Goal: Information Seeking & Learning: Learn about a topic

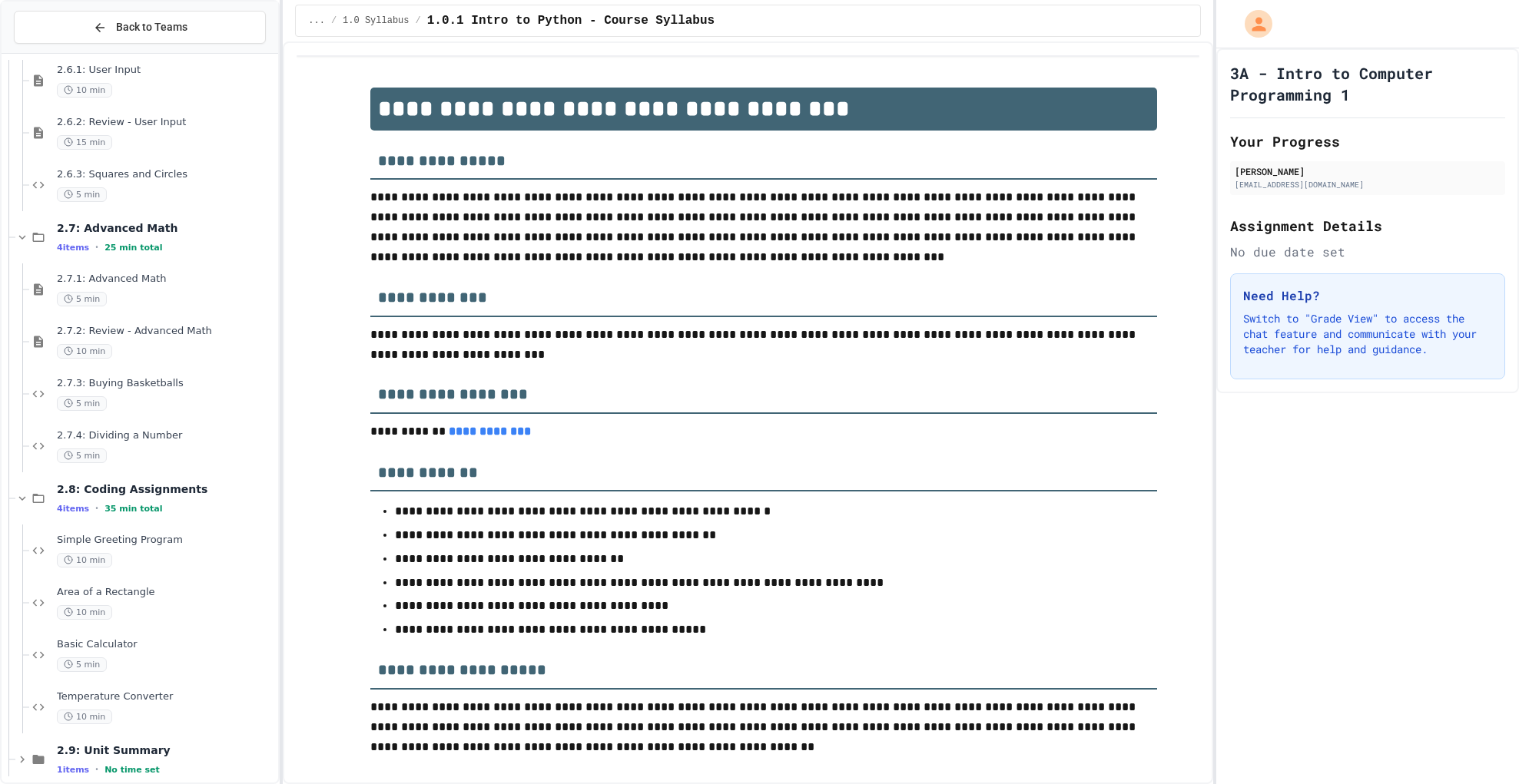
scroll to position [2418, 0]
click at [187, 337] on span "2.7.2: Review - Advanced Math" at bounding box center [166, 330] width 218 height 13
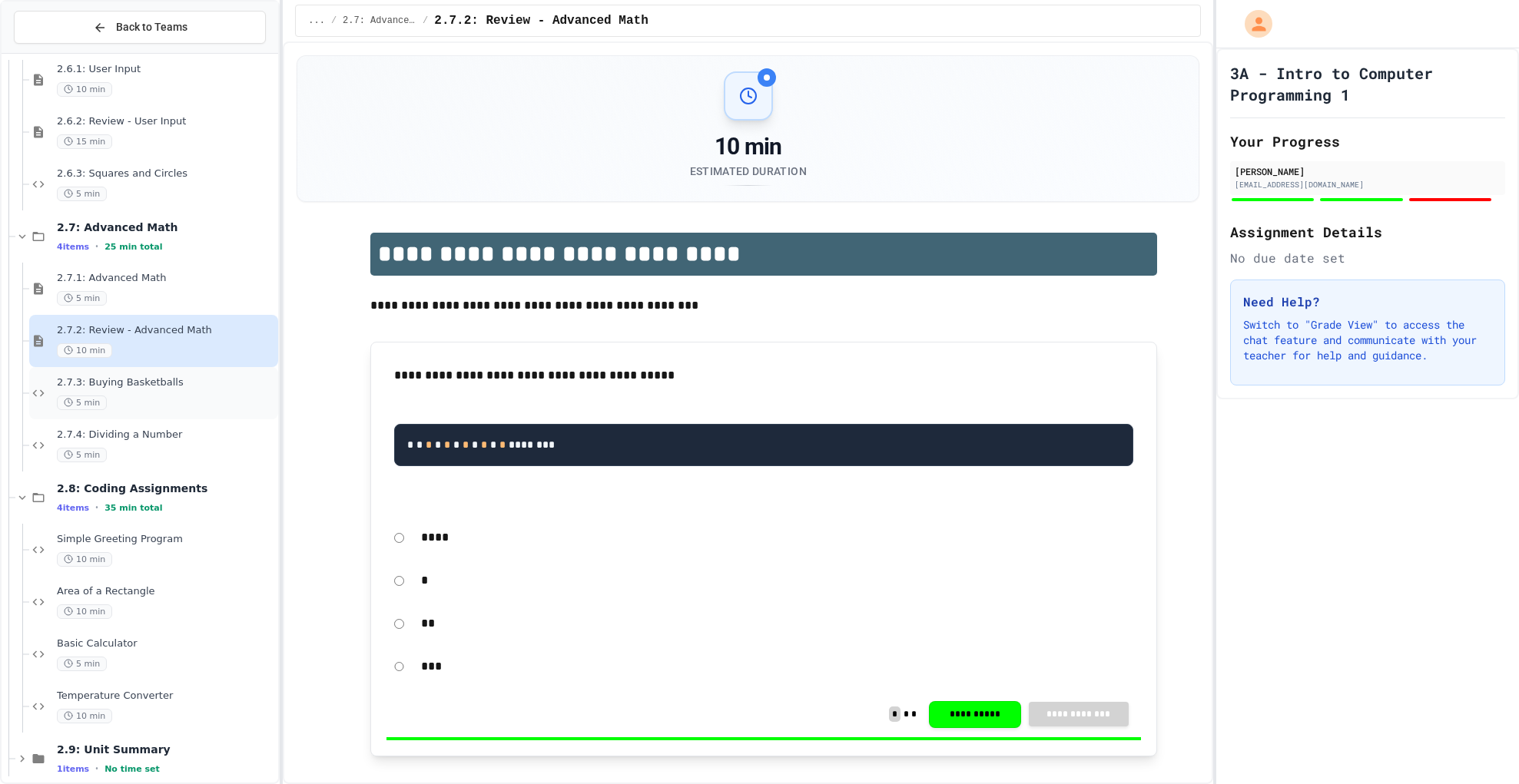
click at [156, 408] on div "5 min" at bounding box center [166, 403] width 218 height 15
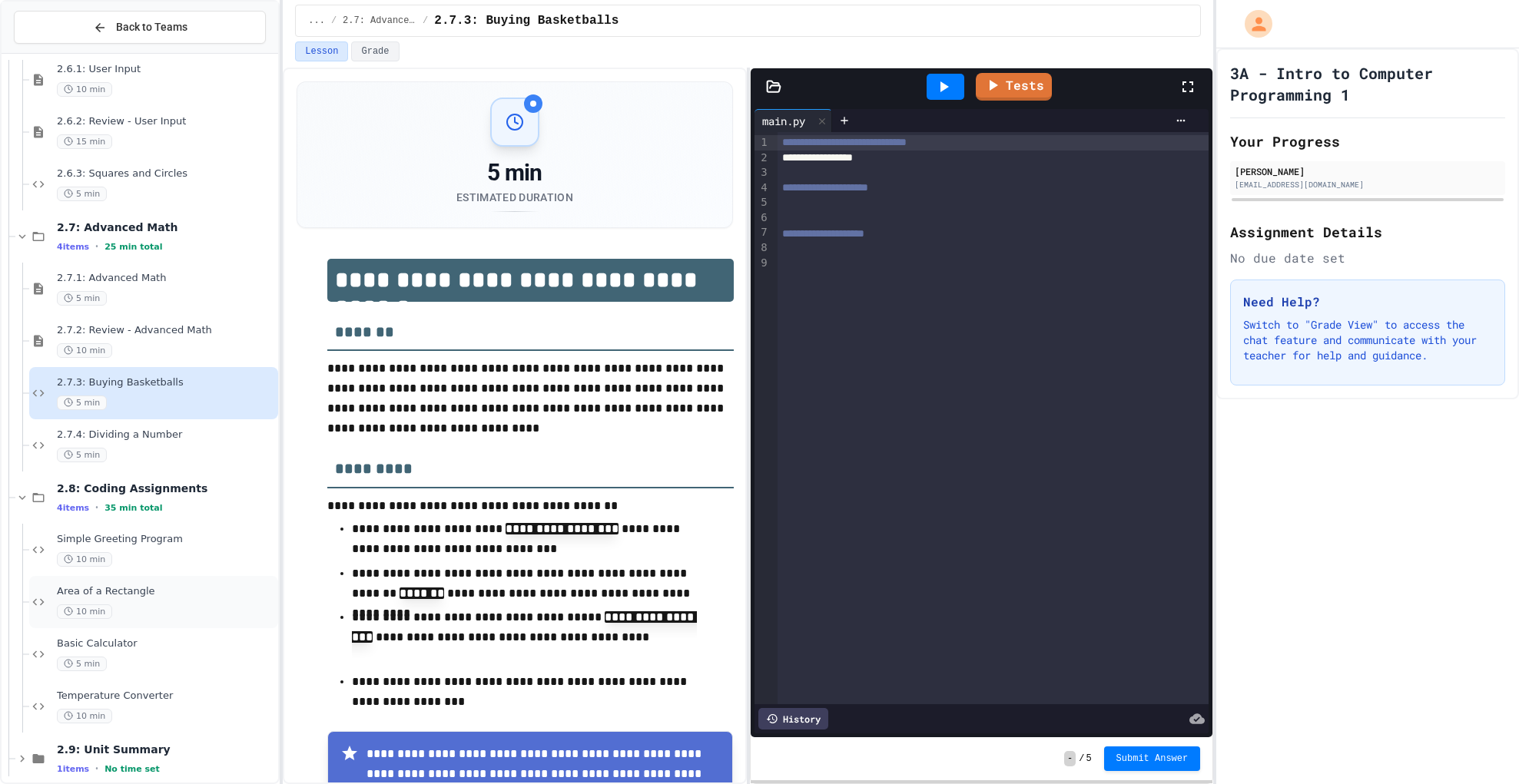
click at [156, 594] on span "Area of a Rectangle" at bounding box center [166, 592] width 218 height 13
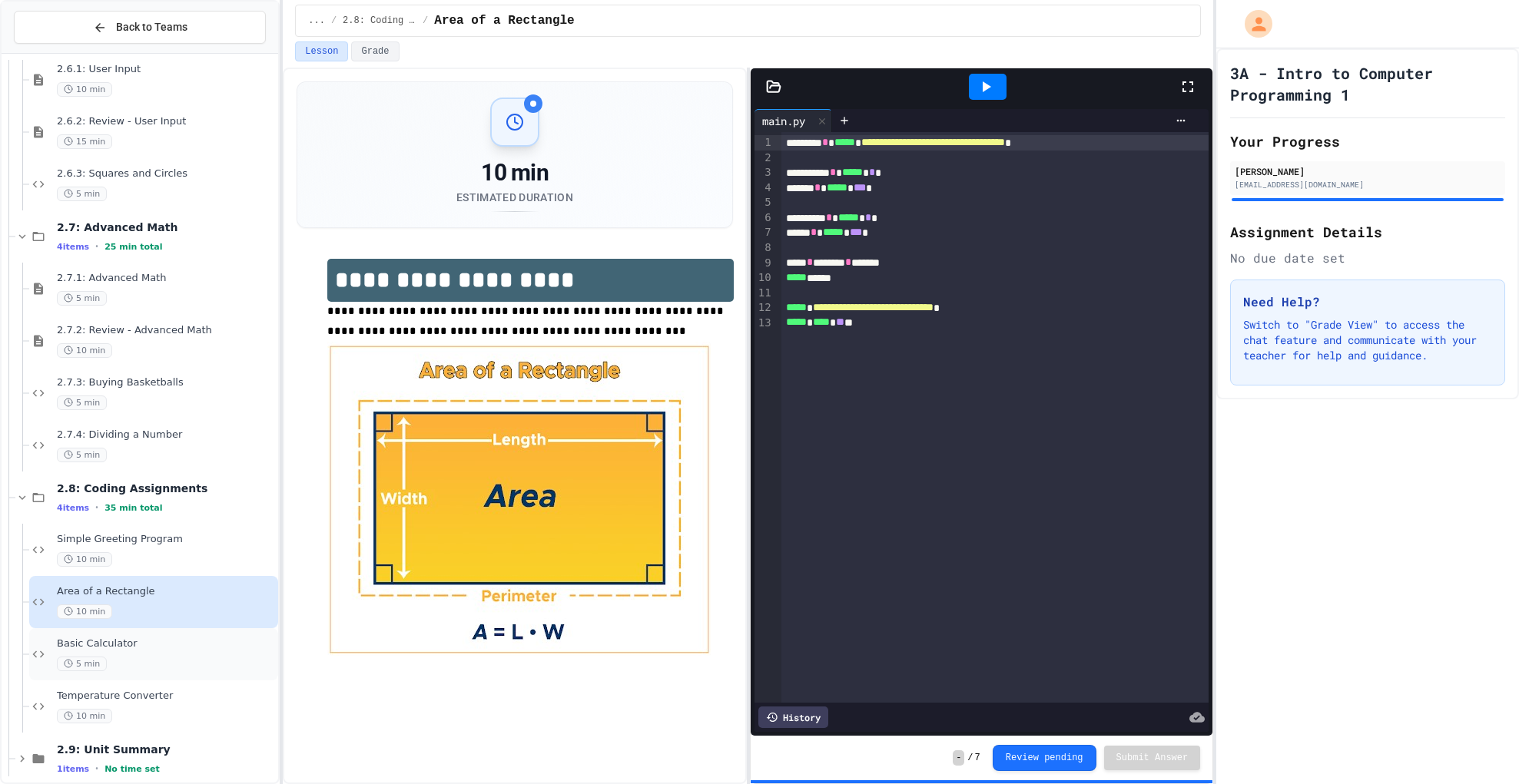
click at [130, 654] on div "Basic Calculator 5 min" at bounding box center [166, 654] width 218 height 34
